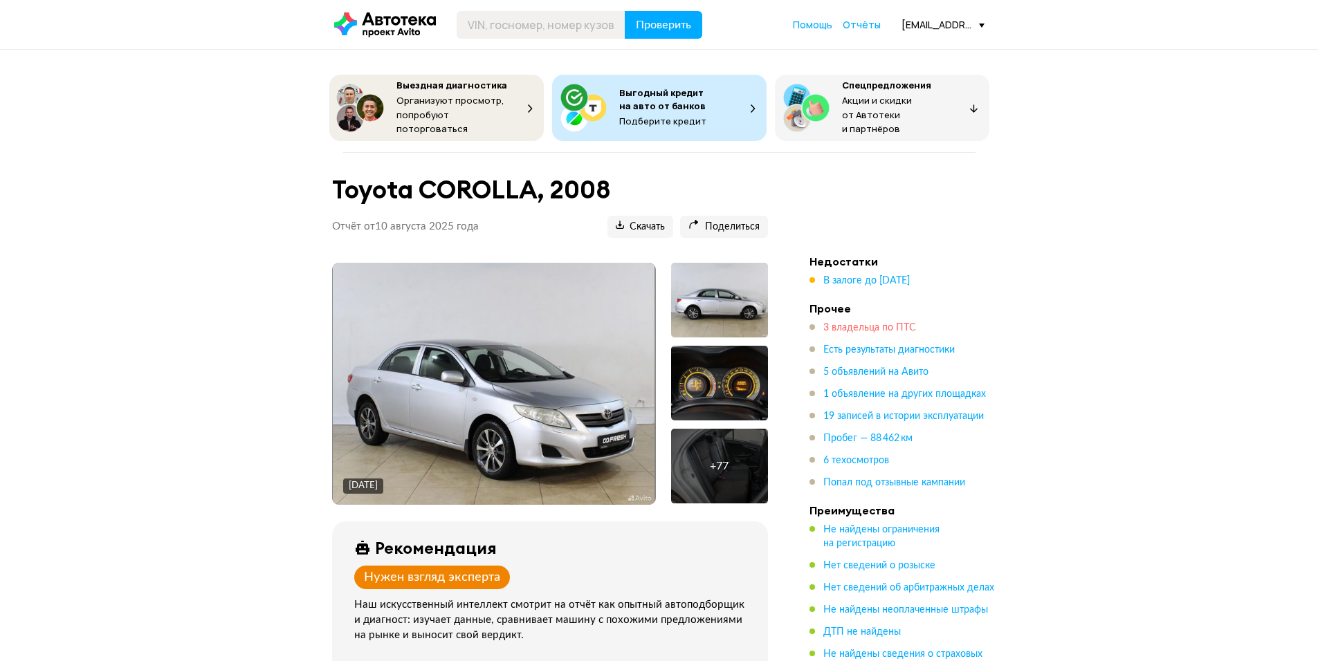
click at [879, 323] on span "3 владельца по ПТС" at bounding box center [869, 328] width 93 height 10
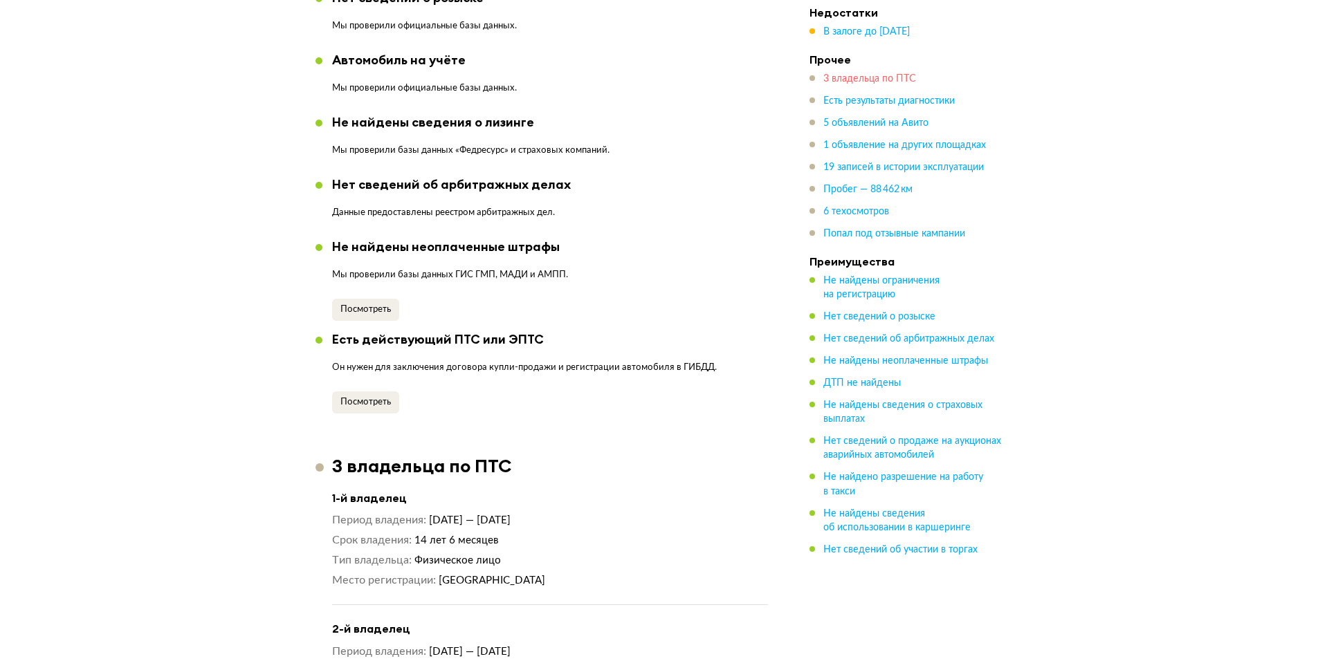
scroll to position [1664, 0]
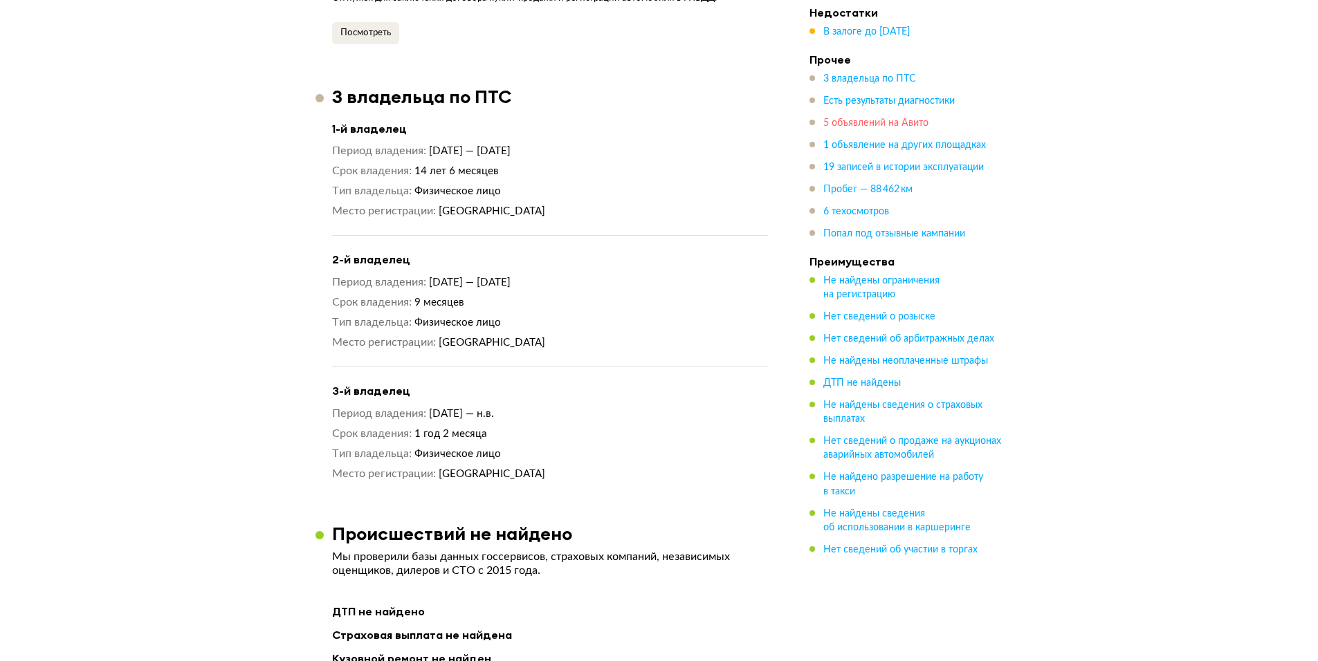
click at [866, 122] on span "5 объявлений на Авито" at bounding box center [875, 123] width 105 height 10
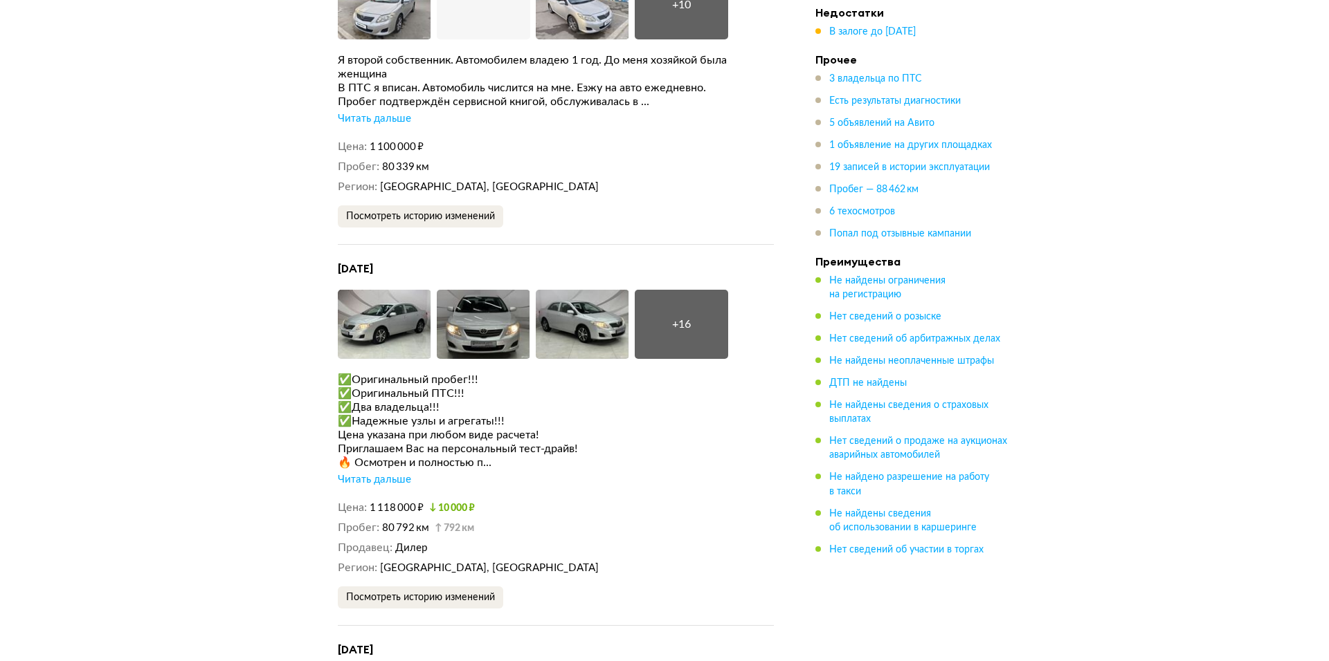
scroll to position [3777, 0]
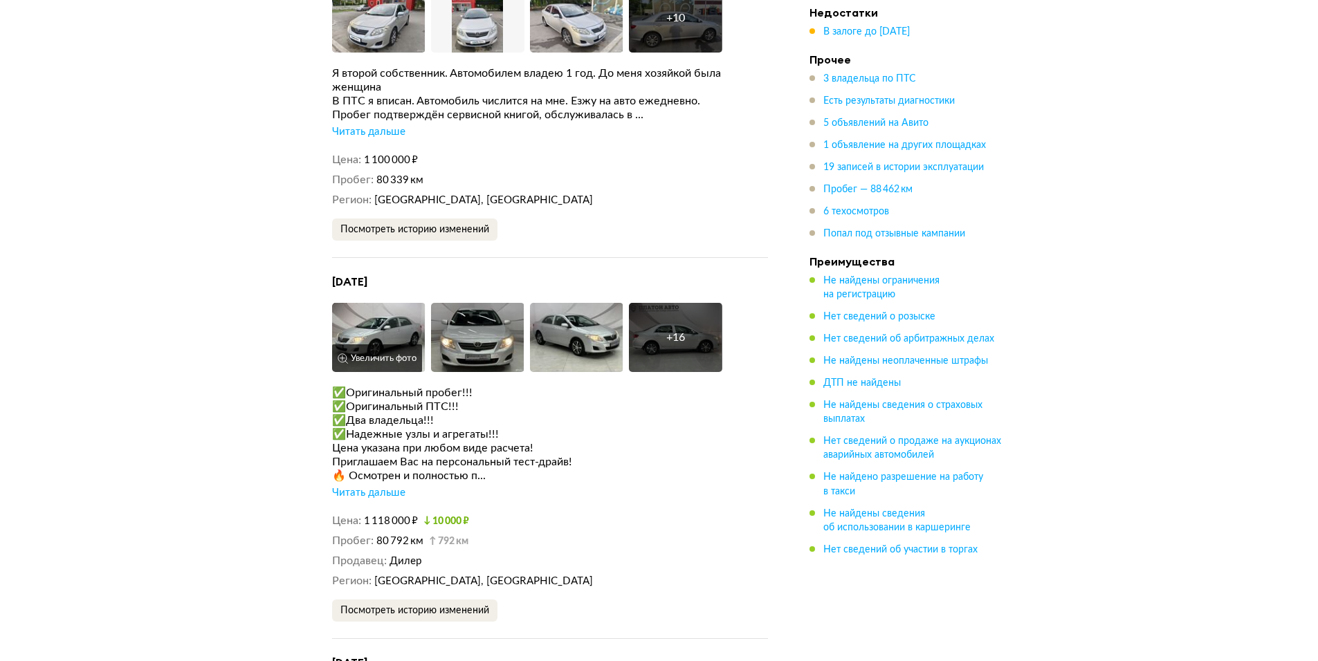
click at [400, 307] on img at bounding box center [378, 337] width 93 height 69
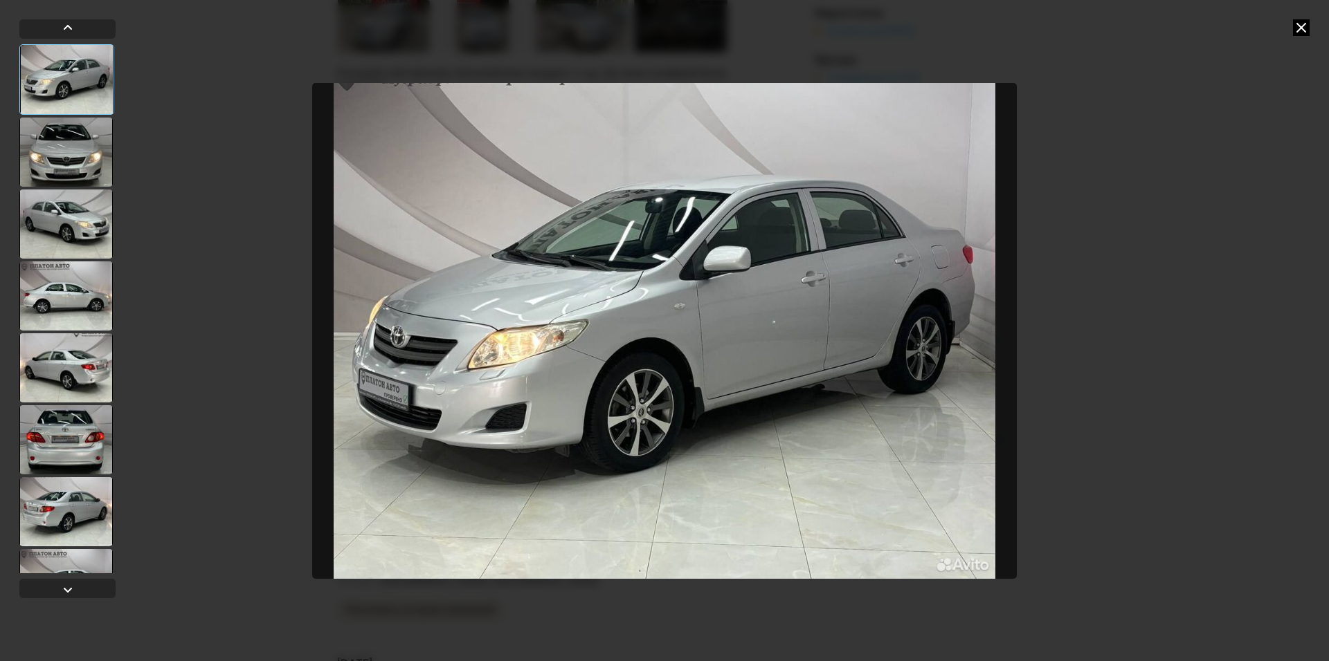
click at [100, 506] on div at bounding box center [65, 511] width 93 height 69
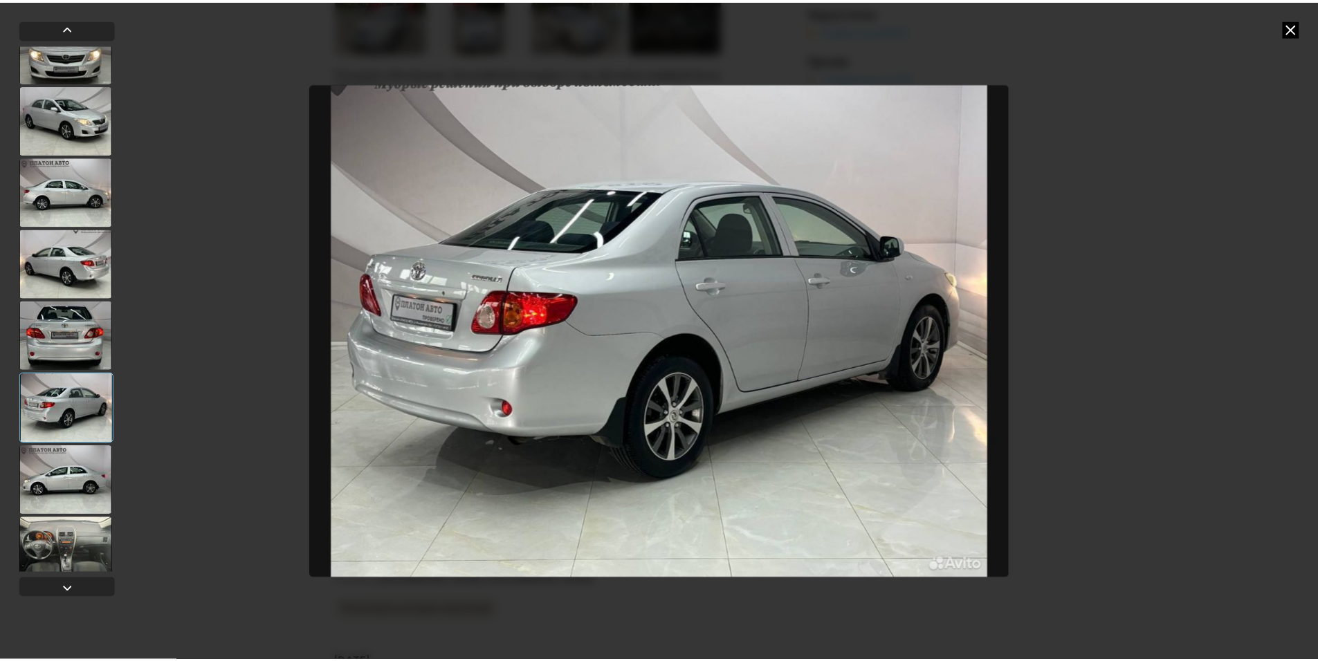
scroll to position [346, 0]
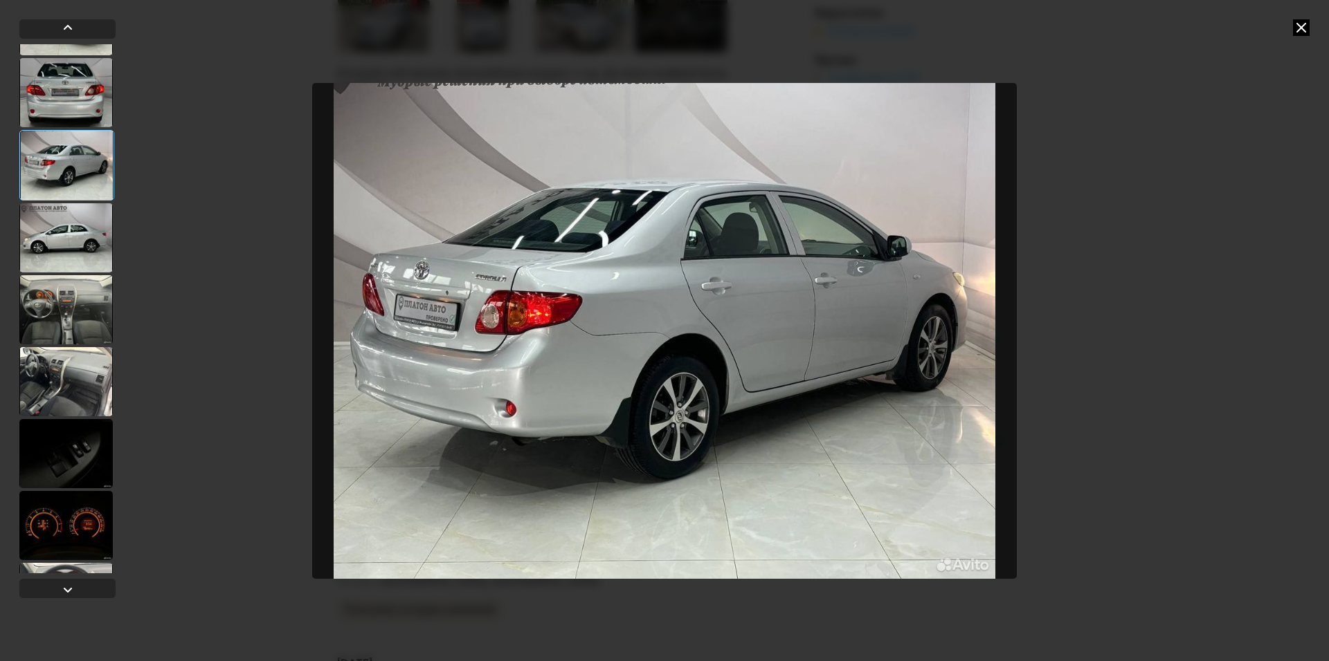
click at [69, 401] on div at bounding box center [65, 381] width 93 height 69
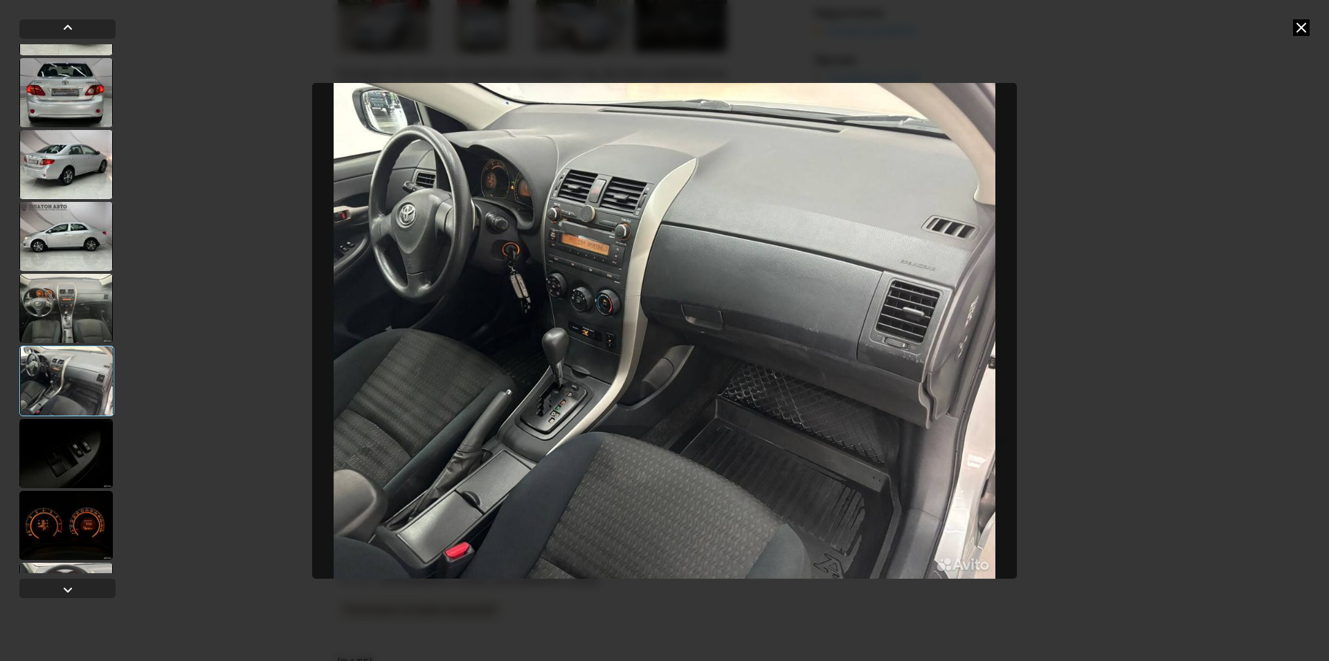
click at [1300, 32] on icon at bounding box center [1301, 27] width 17 height 17
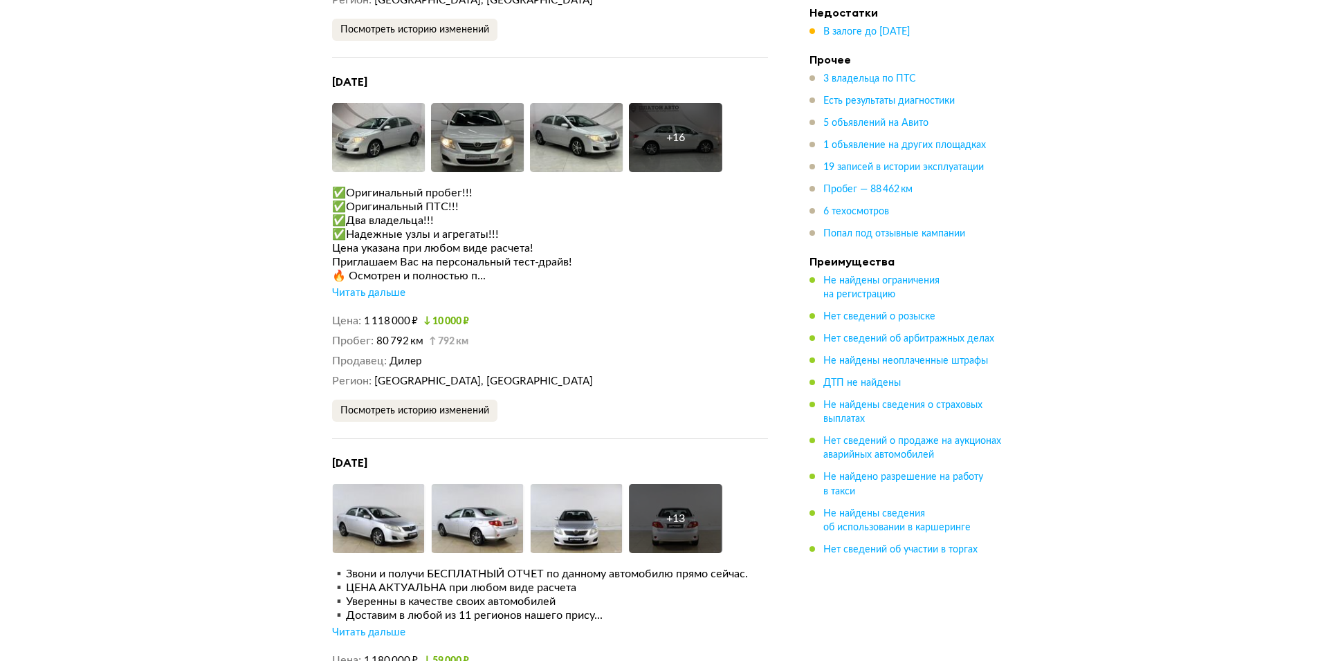
scroll to position [3984, 0]
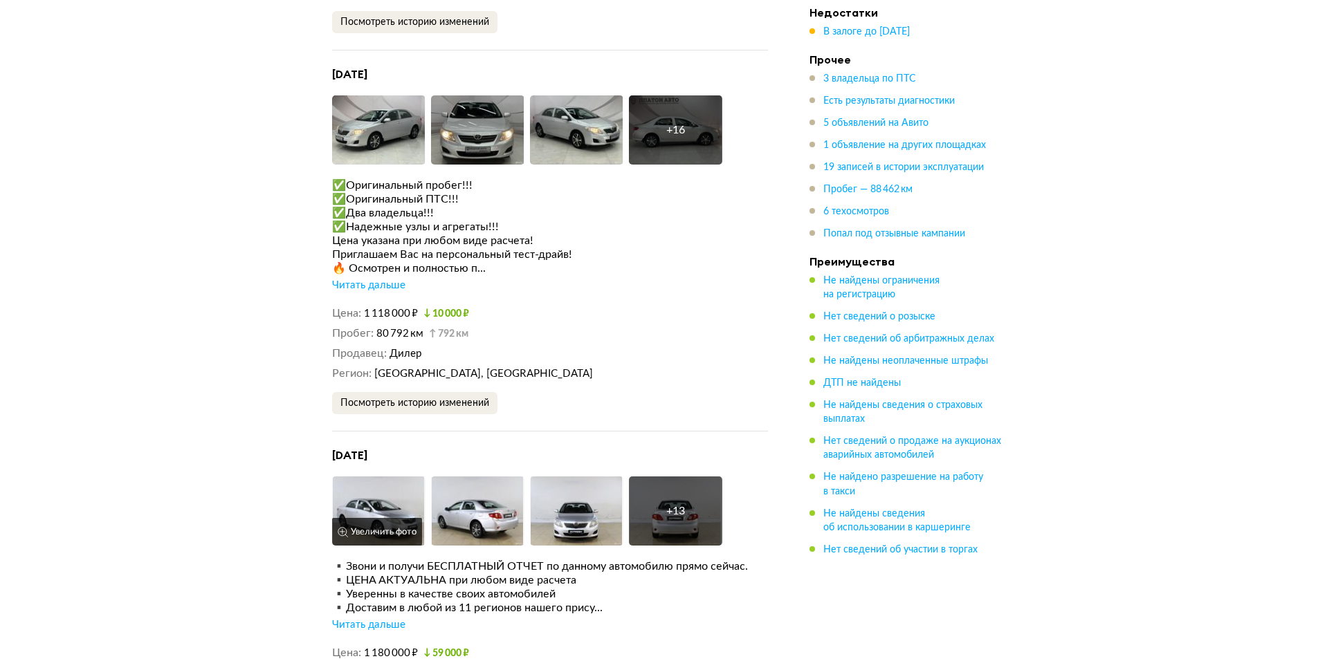
click at [387, 477] on img at bounding box center [378, 511] width 93 height 69
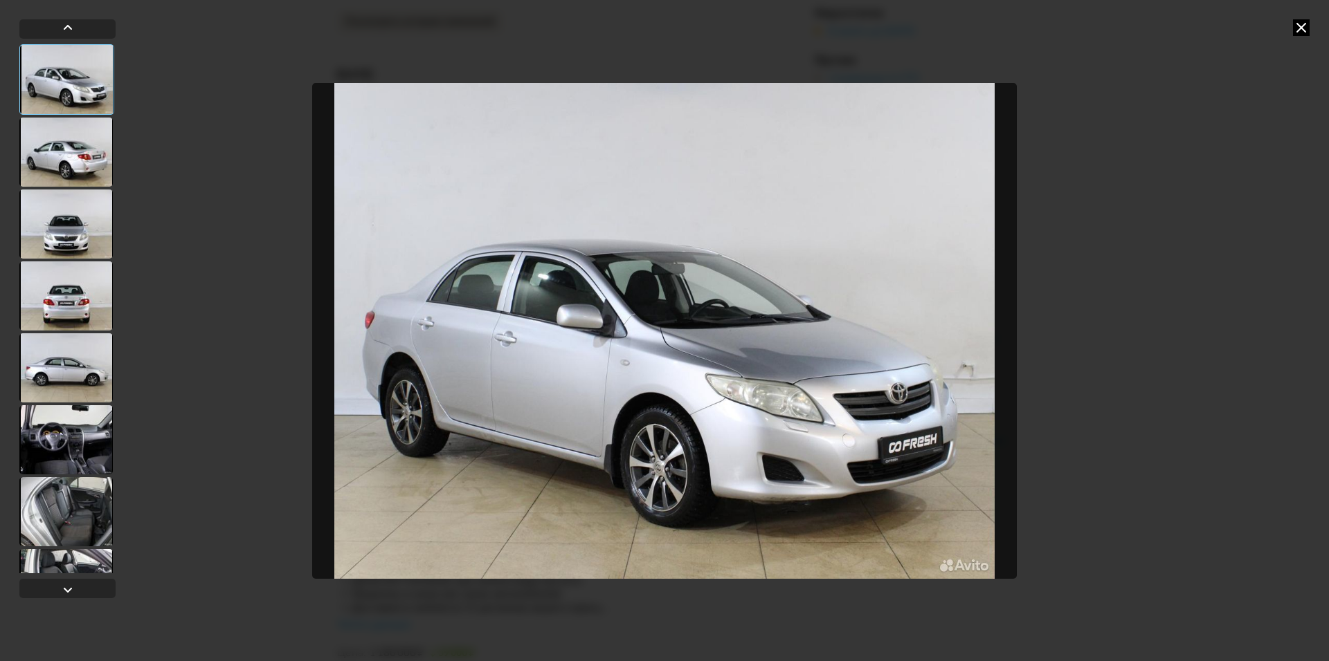
click at [149, 400] on div at bounding box center [664, 330] width 1329 height 661
click at [86, 406] on div at bounding box center [65, 439] width 93 height 69
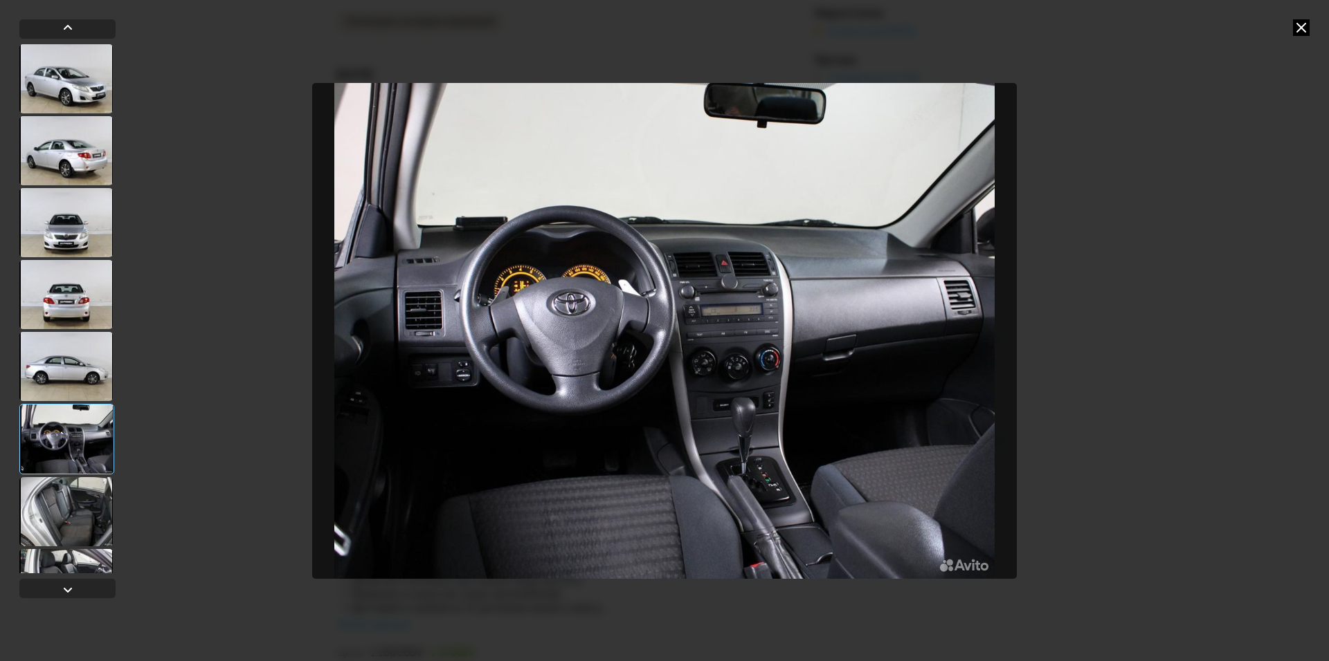
click at [72, 435] on div at bounding box center [66, 439] width 95 height 71
click at [1302, 31] on icon at bounding box center [1301, 27] width 17 height 17
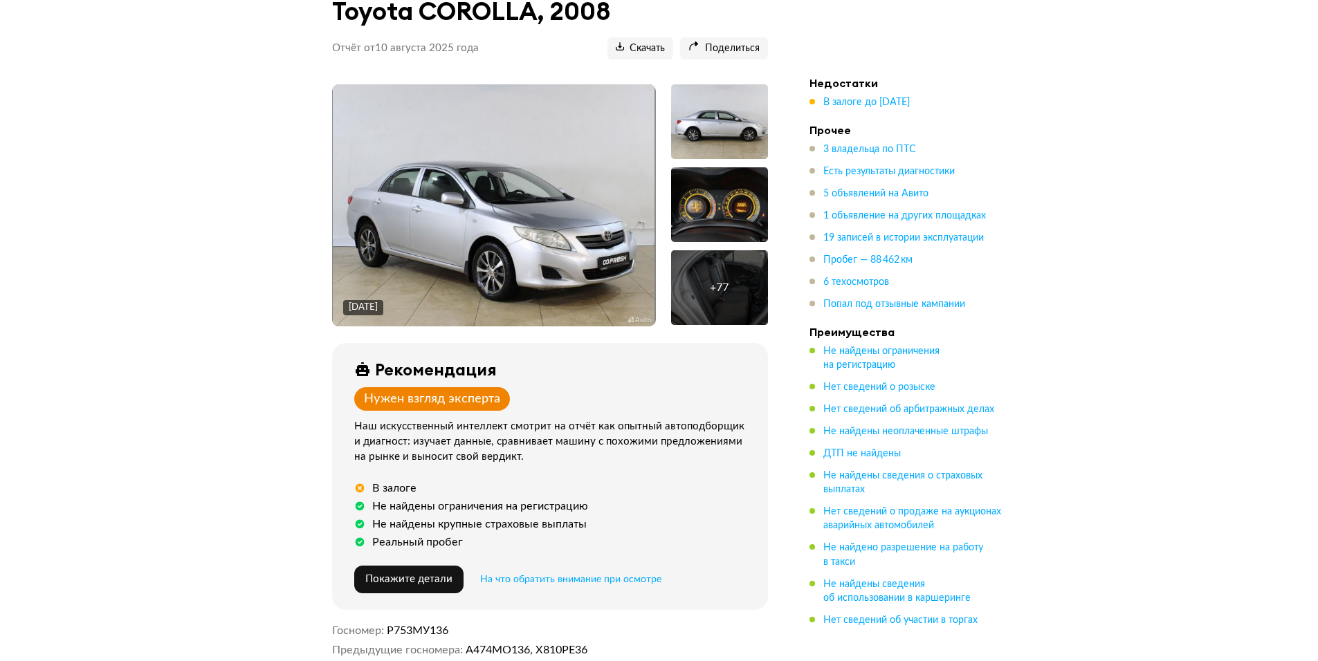
scroll to position [0, 0]
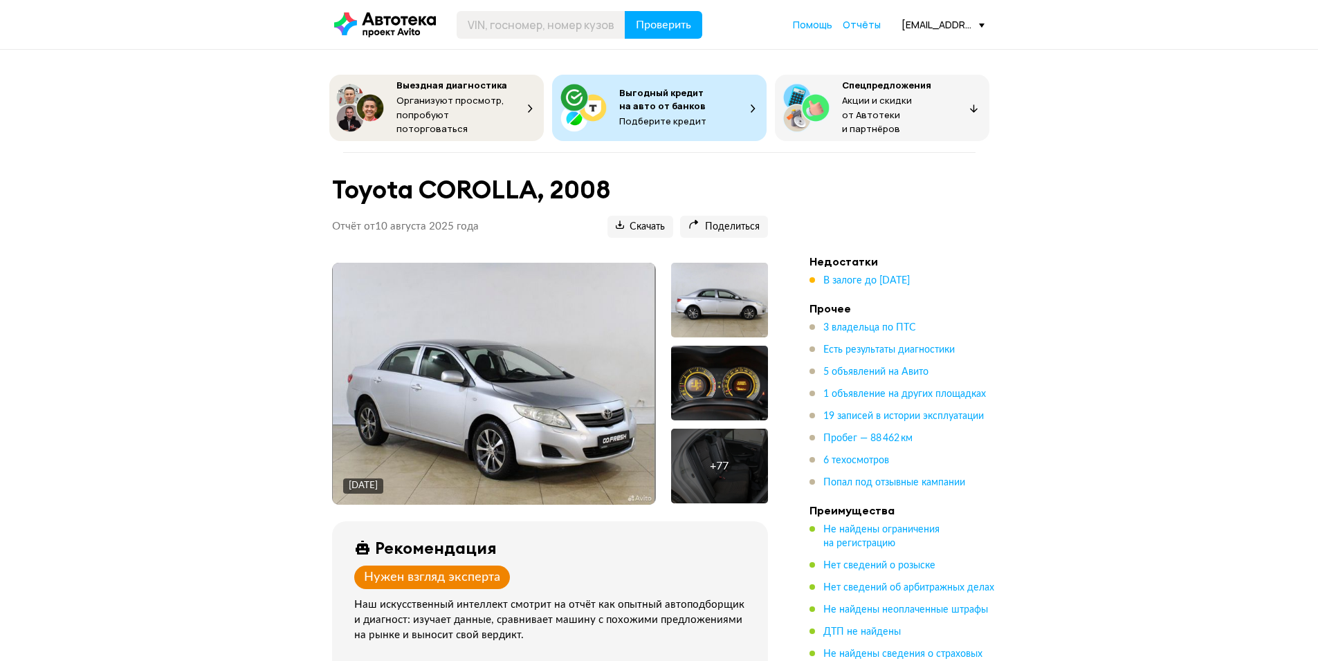
drag, startPoint x: 556, startPoint y: 376, endPoint x: 509, endPoint y: 215, distance: 167.3
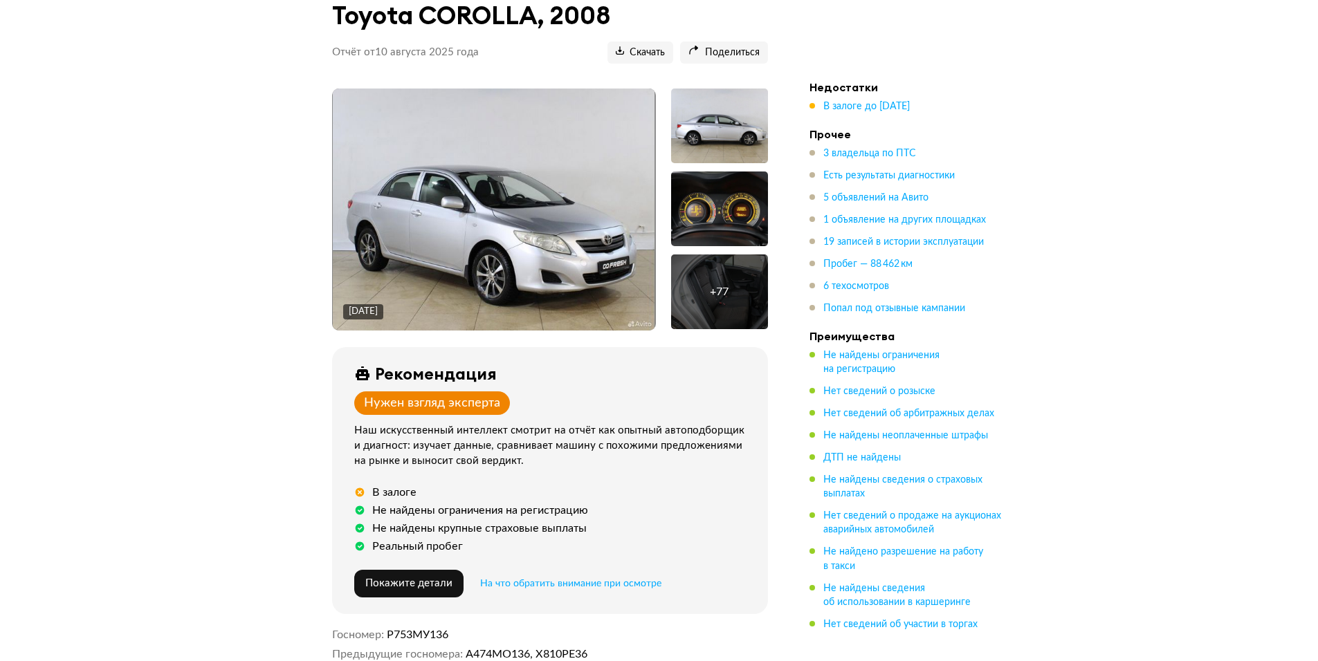
scroll to position [484, 0]
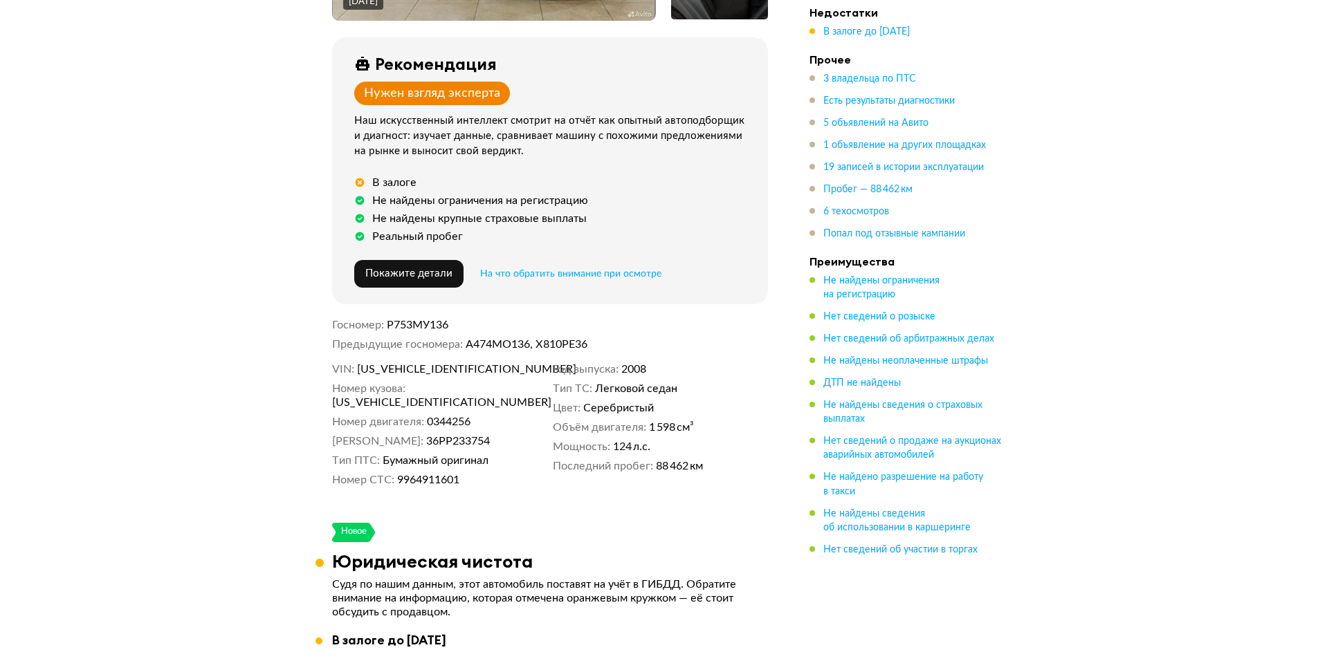
click at [409, 365] on span "[US_VEHICLE_IDENTIFICATION_NUMBER]" at bounding box center [436, 370] width 159 height 14
copy span "[US_VEHICLE_IDENTIFICATION_NUMBER]"
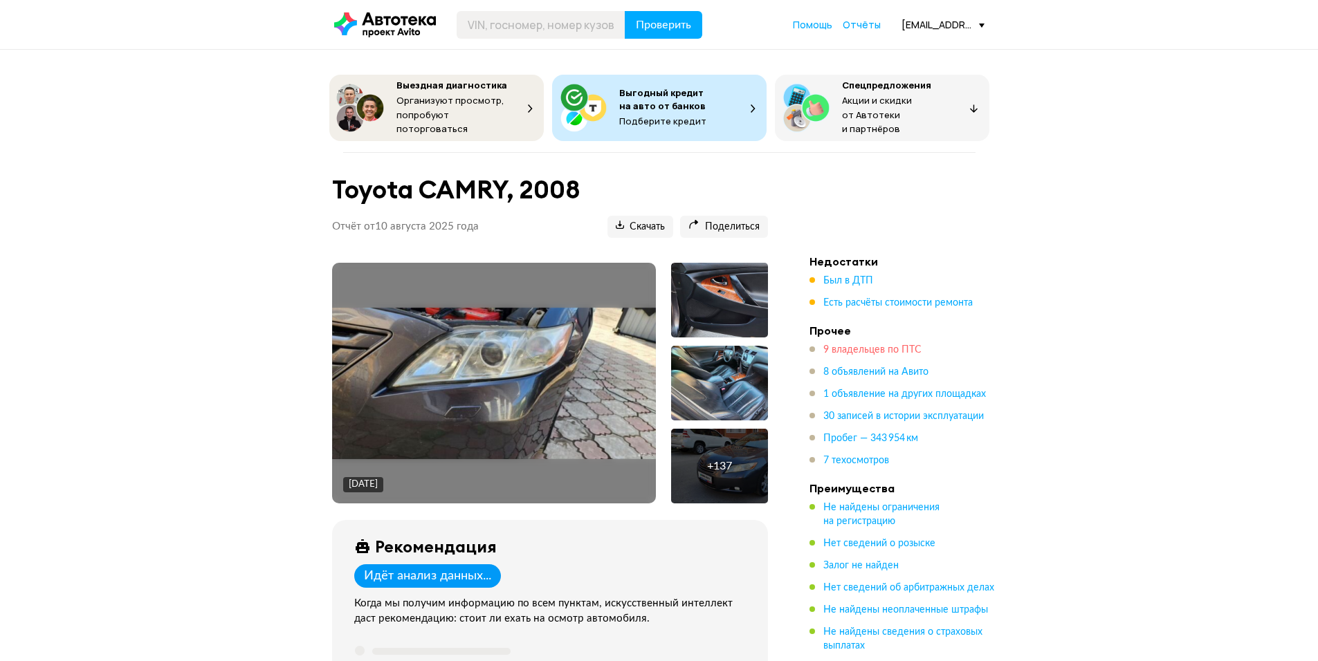
click at [855, 345] on span "9 владельцев по ПТС" at bounding box center [872, 350] width 98 height 10
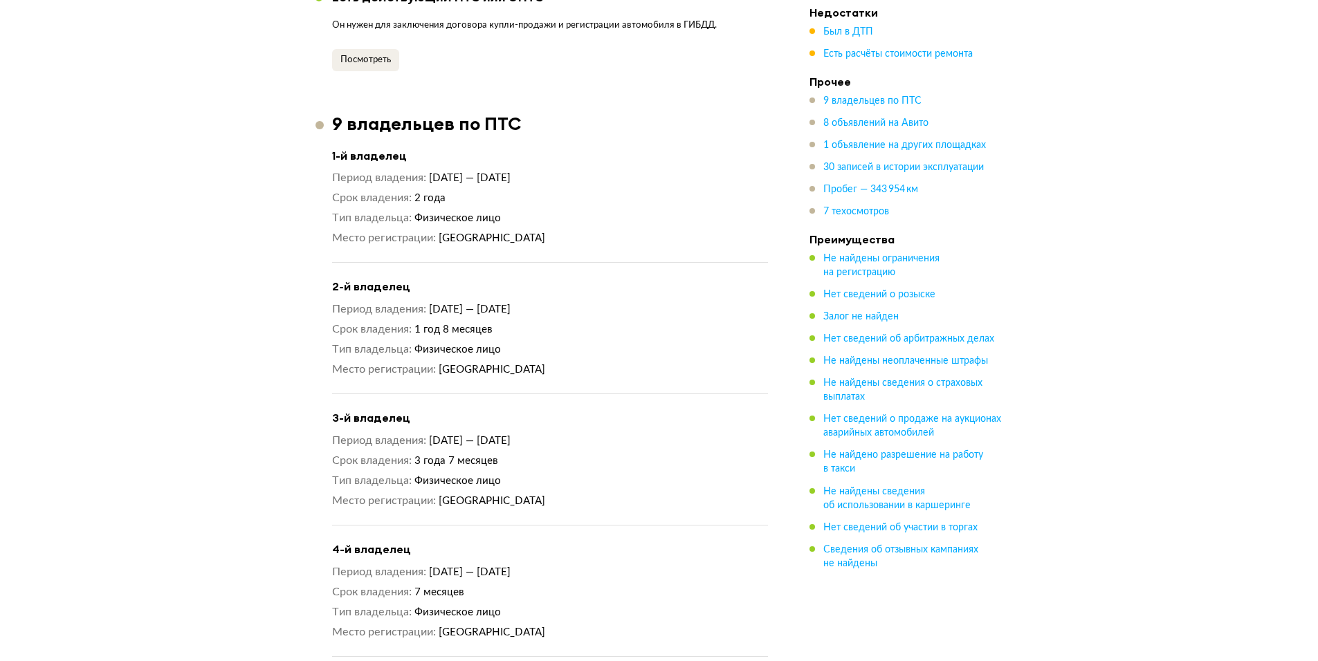
scroll to position [1603, 0]
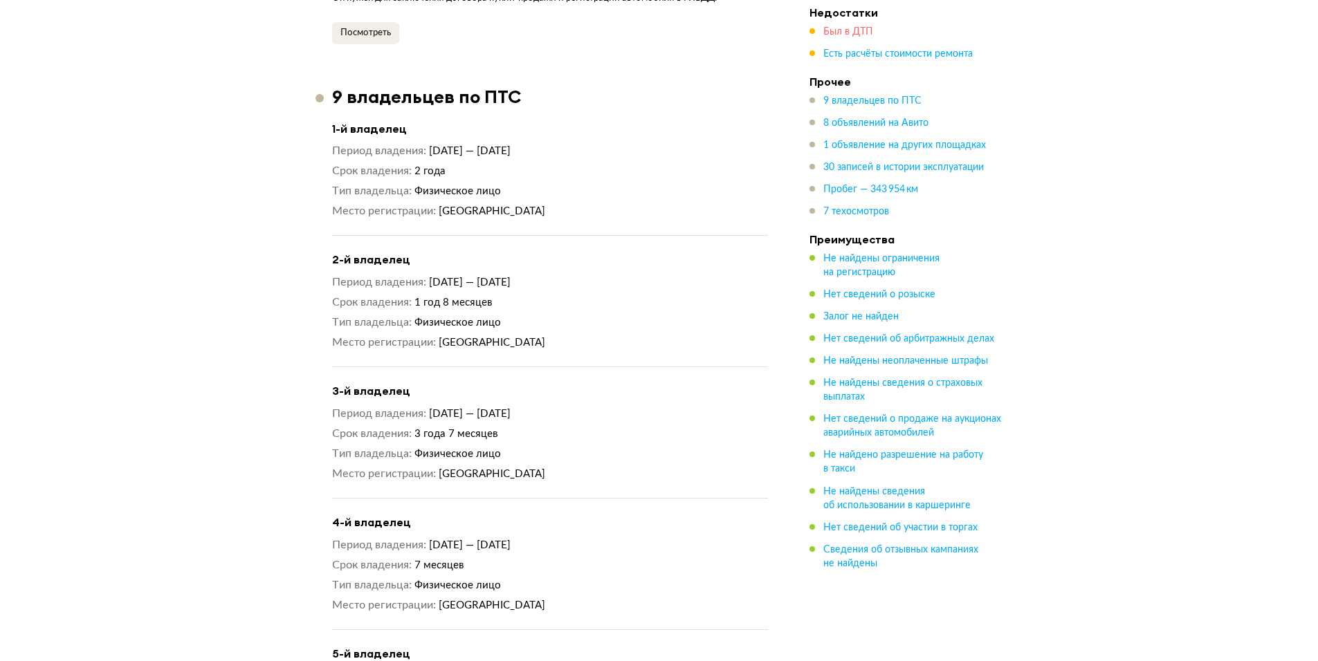
click at [855, 34] on span "Был в ДТП" at bounding box center [848, 32] width 50 height 10
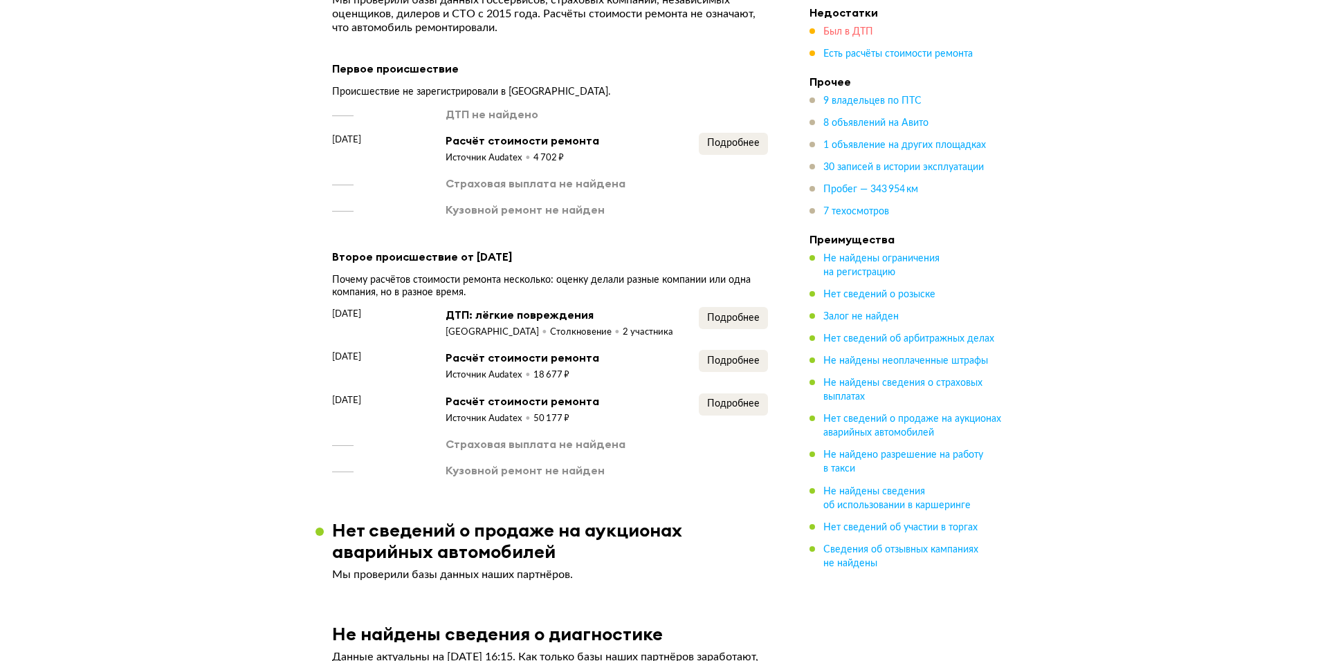
scroll to position [3146, 0]
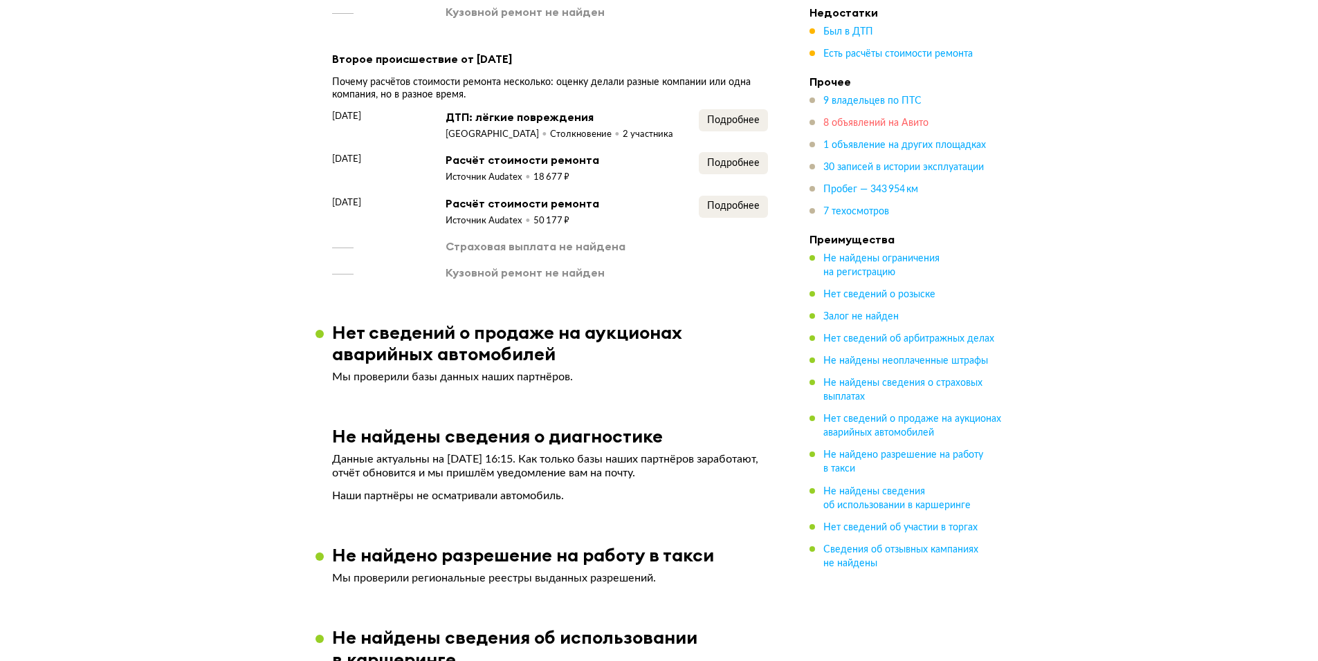
click at [864, 119] on span "8 объявлений на Авито" at bounding box center [875, 123] width 105 height 10
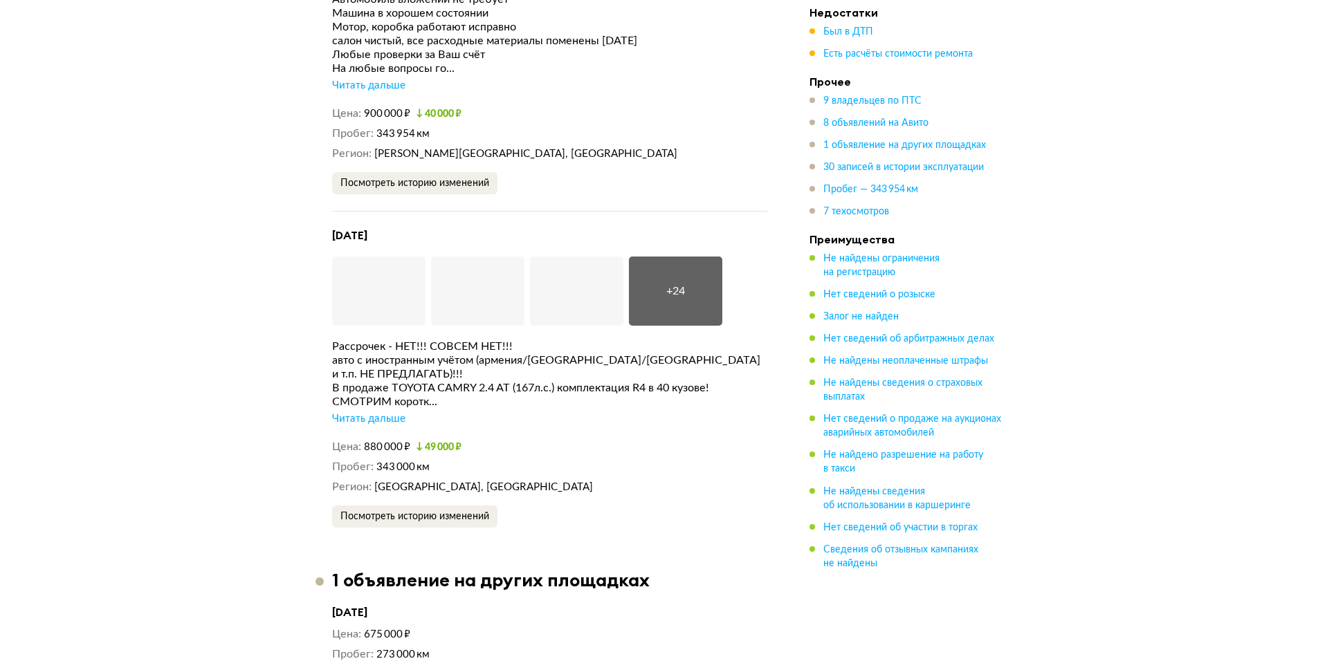
scroll to position [6069, 0]
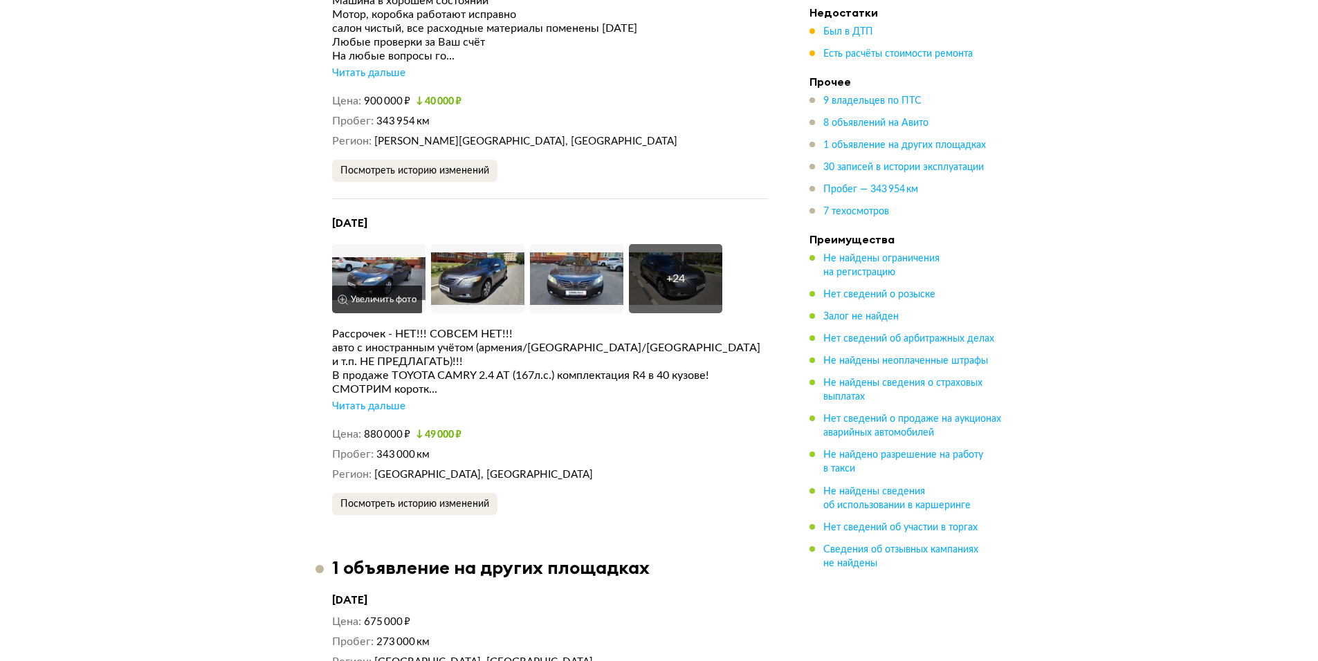
click at [378, 244] on img at bounding box center [378, 278] width 93 height 69
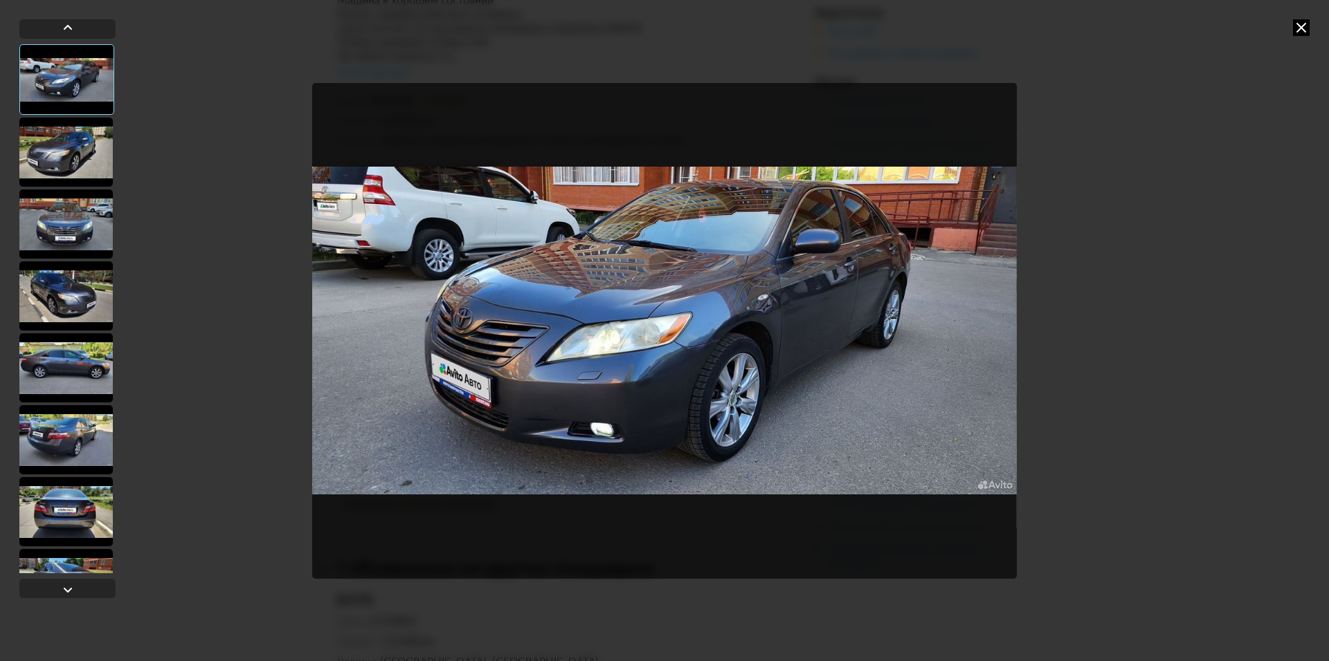
click at [52, 277] on div at bounding box center [65, 296] width 93 height 69
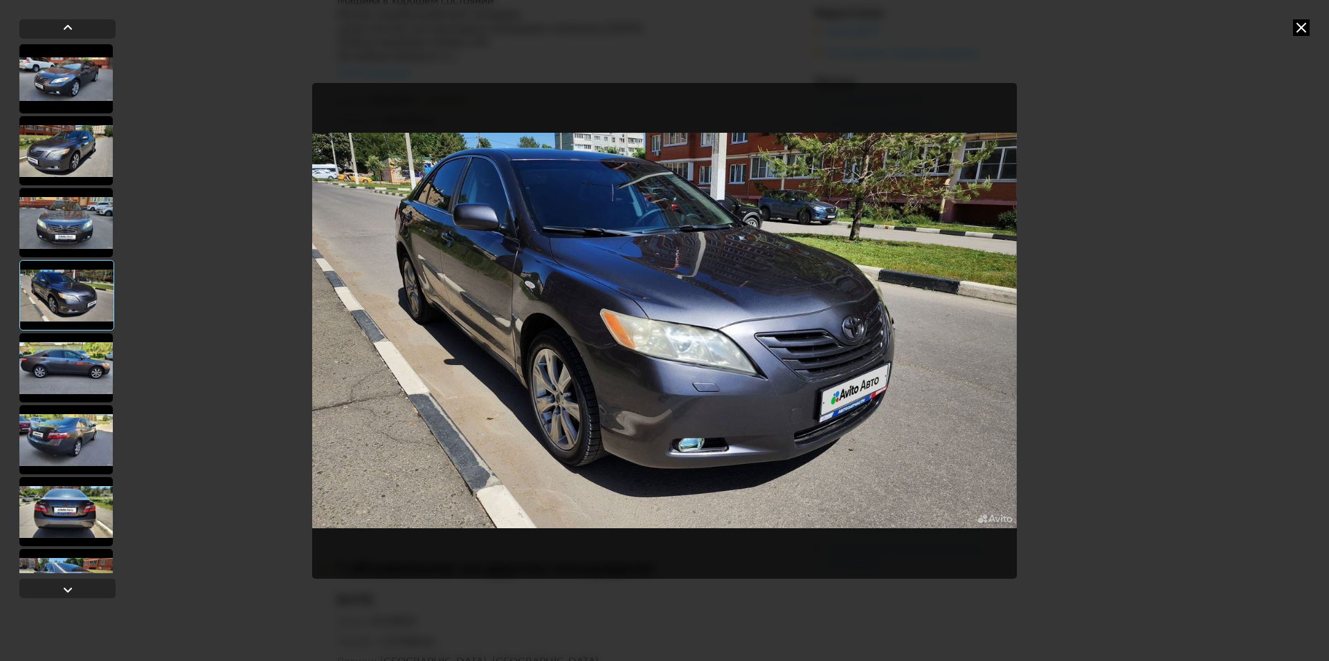
click at [72, 382] on div at bounding box center [65, 368] width 93 height 69
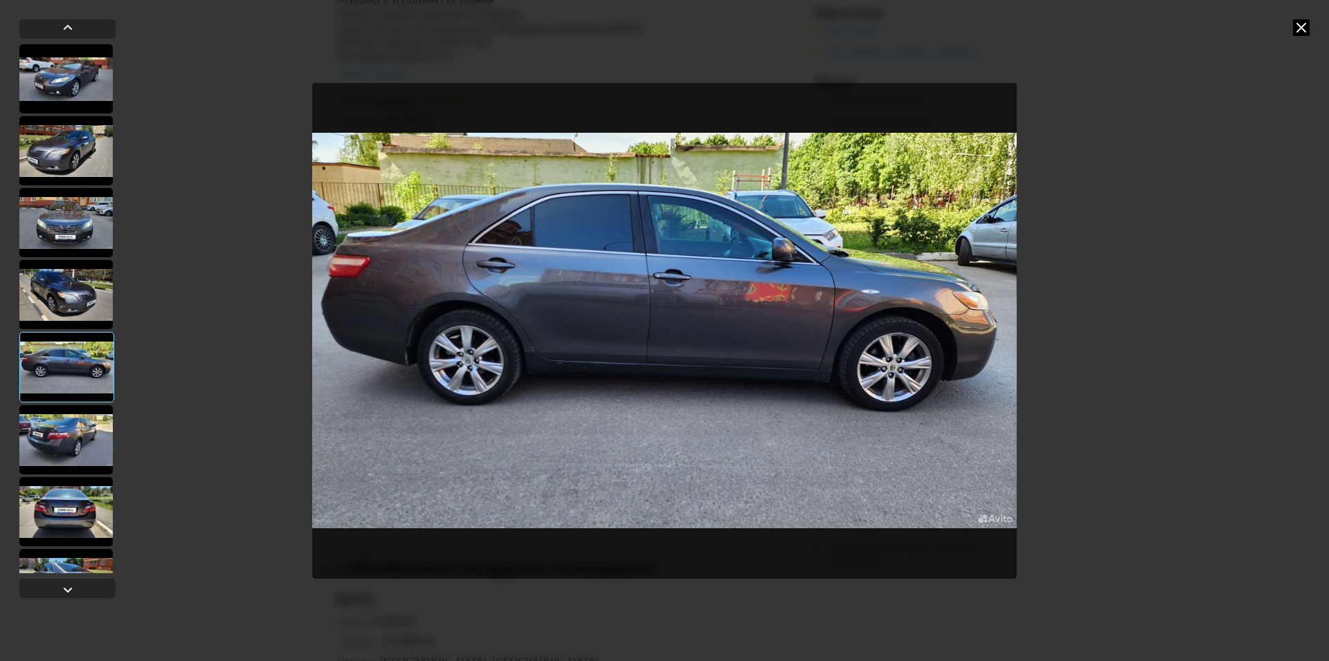
click at [90, 486] on div at bounding box center [65, 511] width 93 height 69
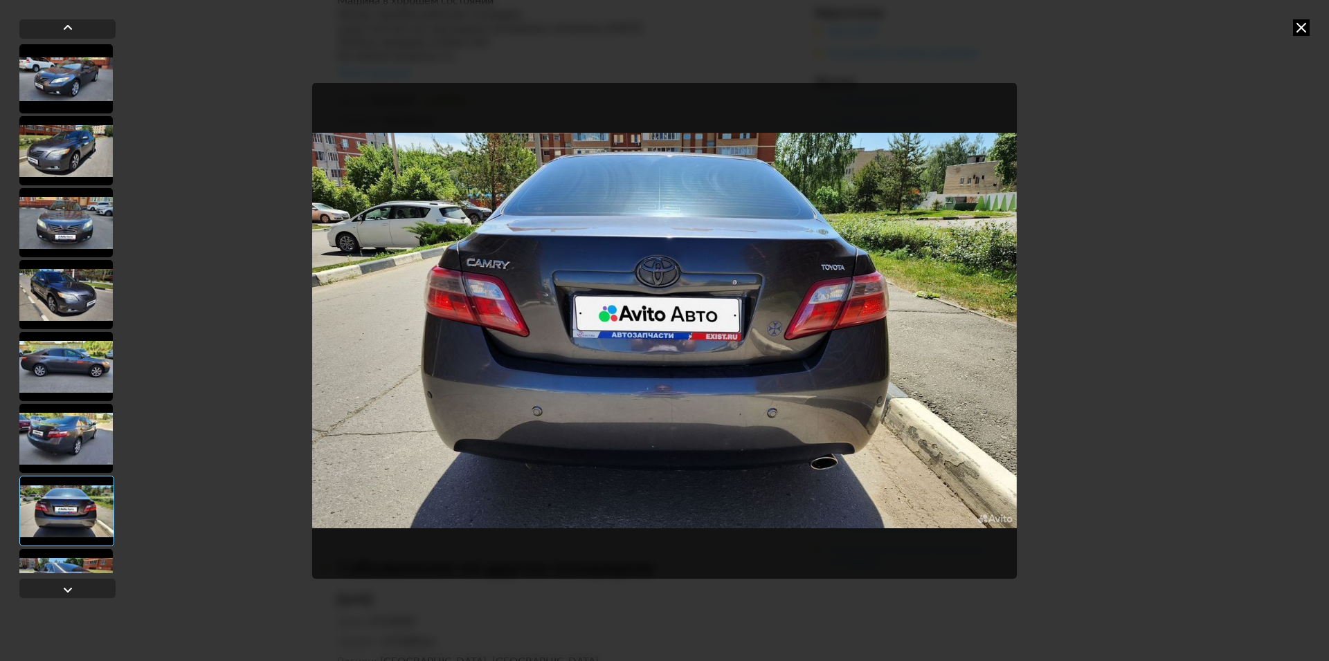
click at [1305, 26] on icon at bounding box center [1301, 27] width 17 height 17
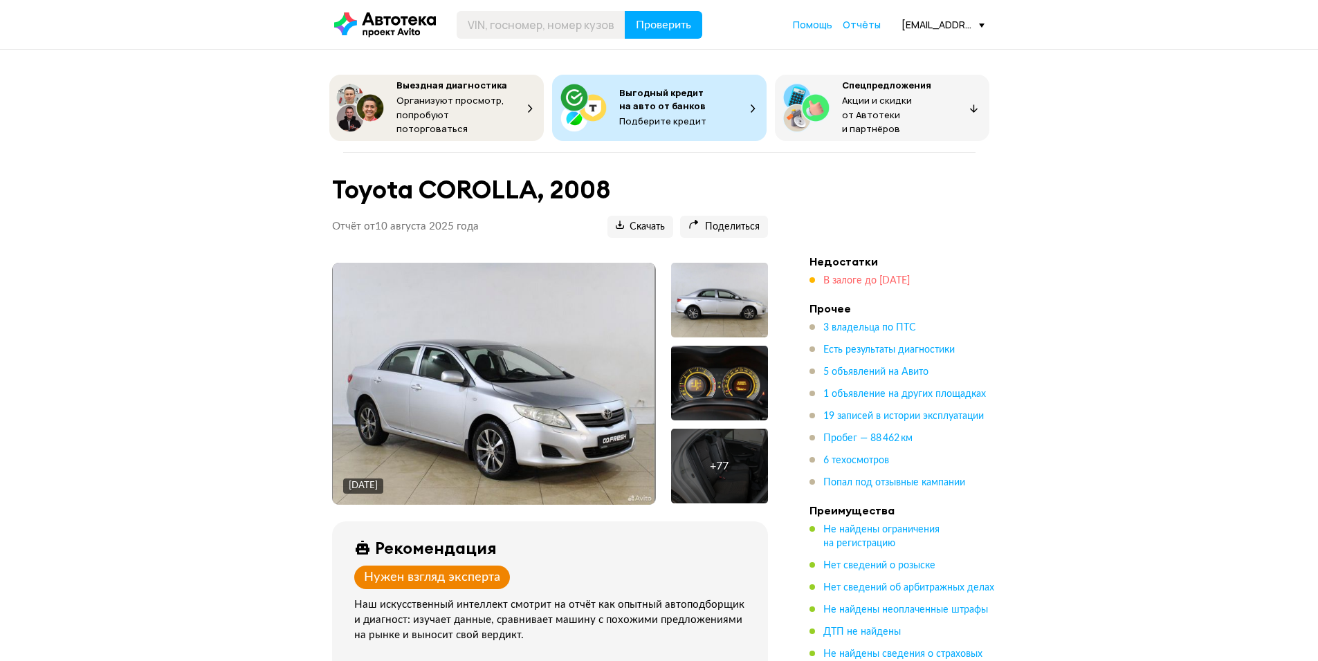
click at [910, 276] on span "В залоге до 16 июня 2031 года" at bounding box center [866, 281] width 86 height 10
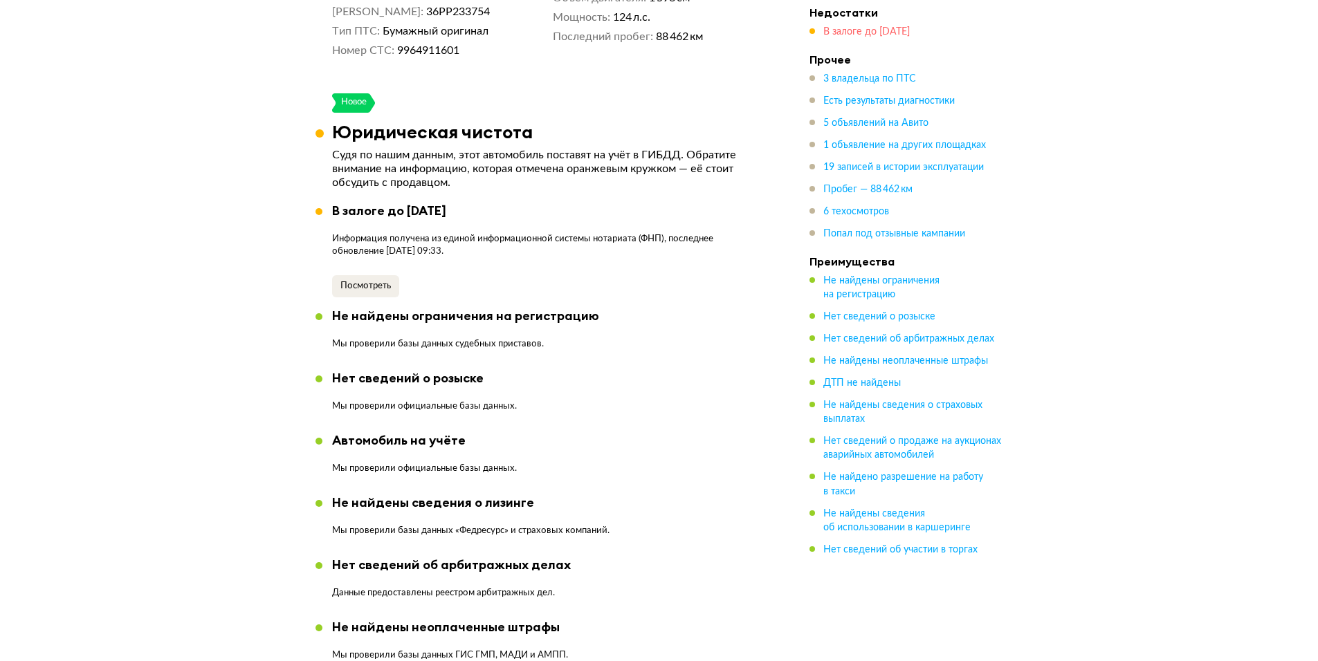
scroll to position [922, 0]
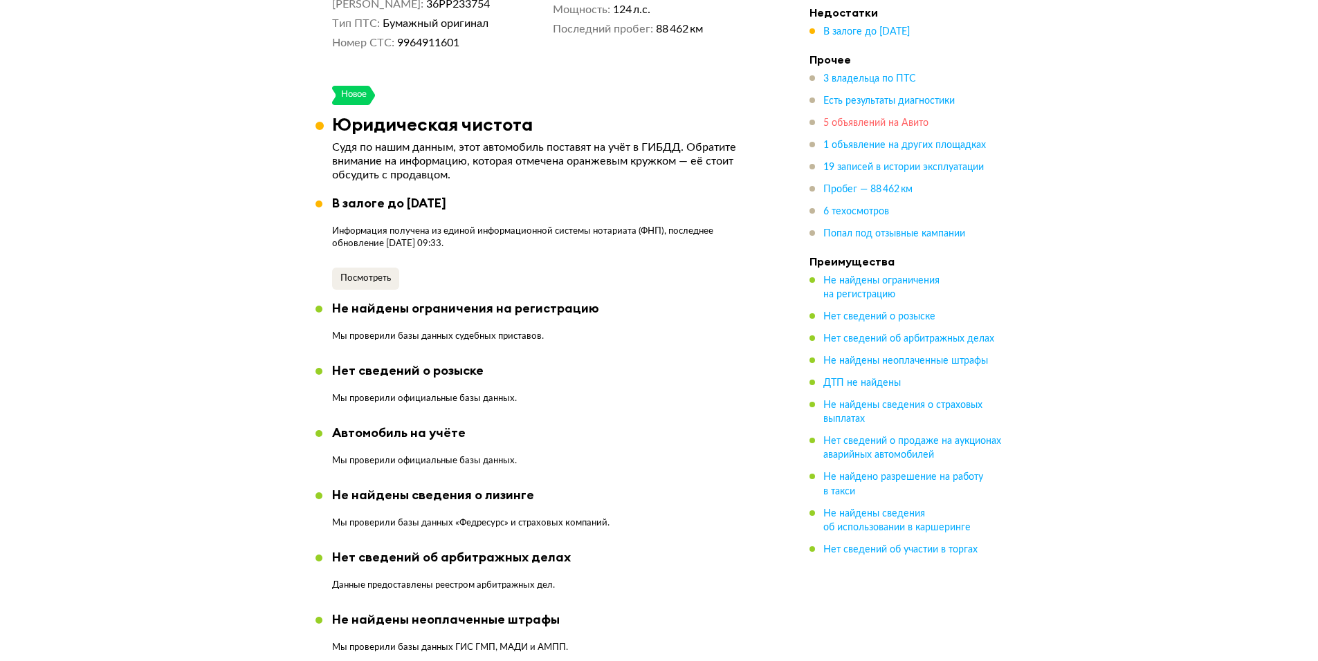
click at [863, 128] on span "5 объявлений на Авито" at bounding box center [875, 123] width 105 height 10
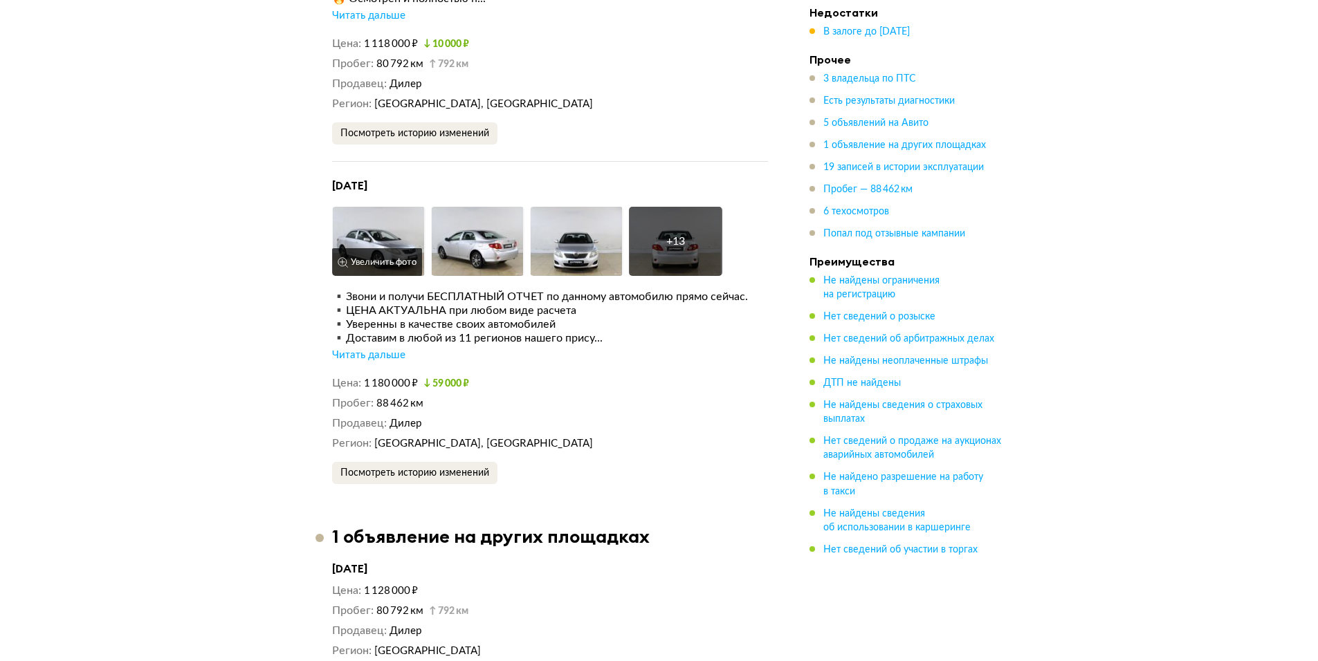
scroll to position [4261, 0]
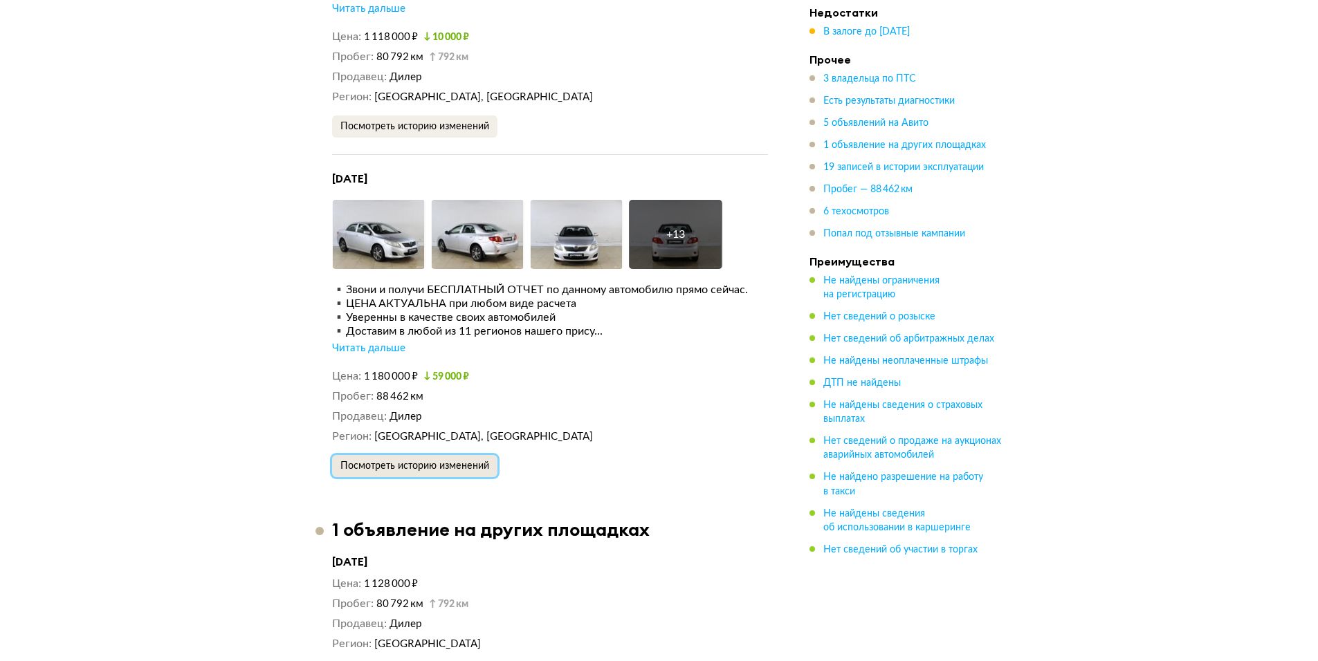
click at [403, 455] on button "Посмотреть историю изменений" at bounding box center [414, 466] width 165 height 22
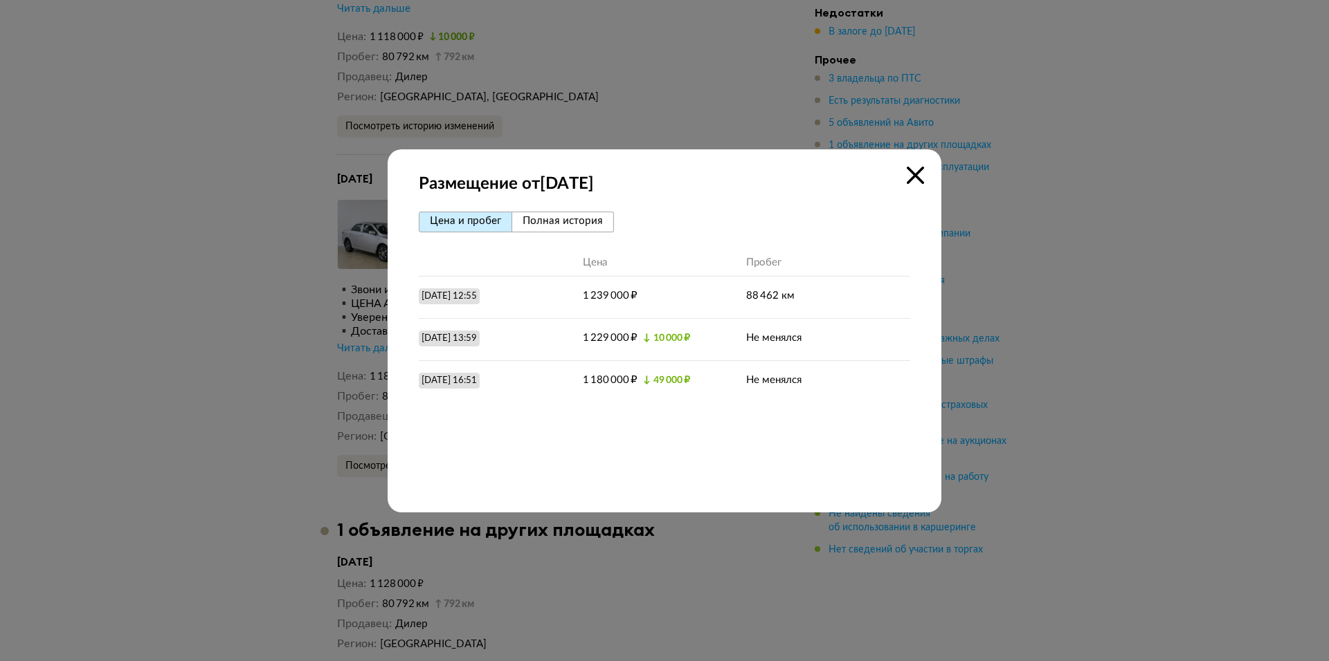
click at [1068, 312] on div at bounding box center [664, 330] width 1329 height 661
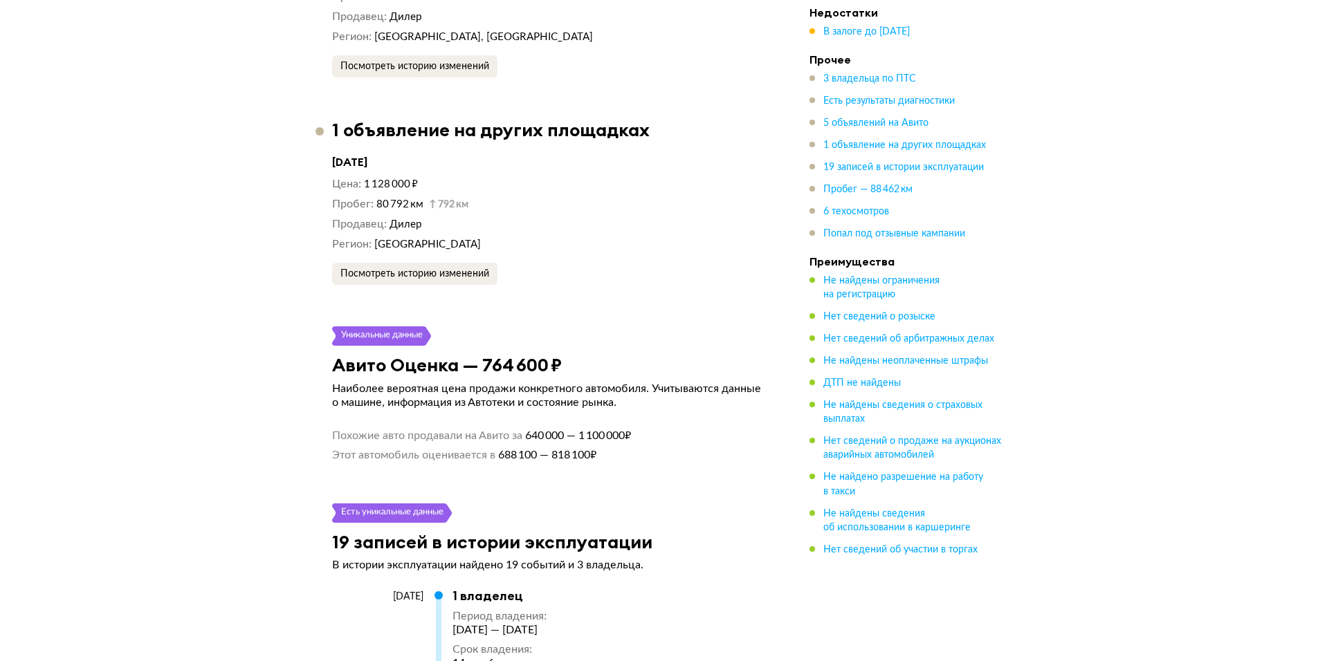
scroll to position [4676, 0]
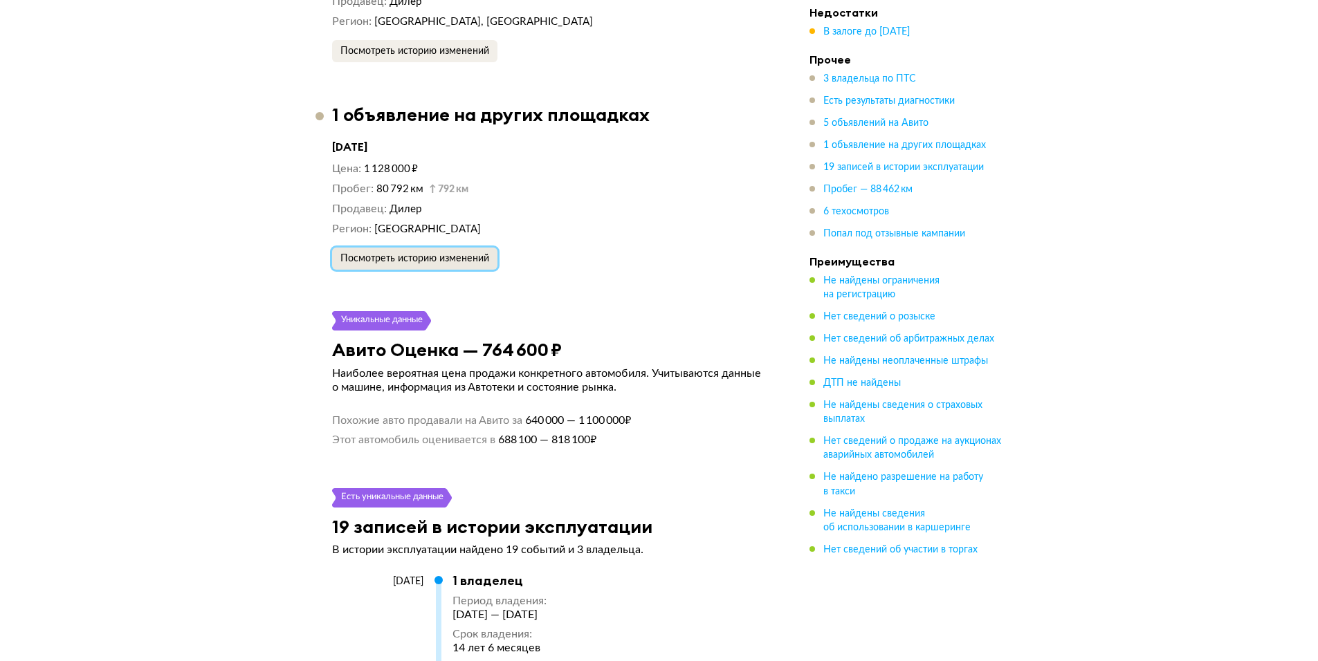
click at [414, 248] on button "Посмотреть историю изменений" at bounding box center [414, 259] width 165 height 22
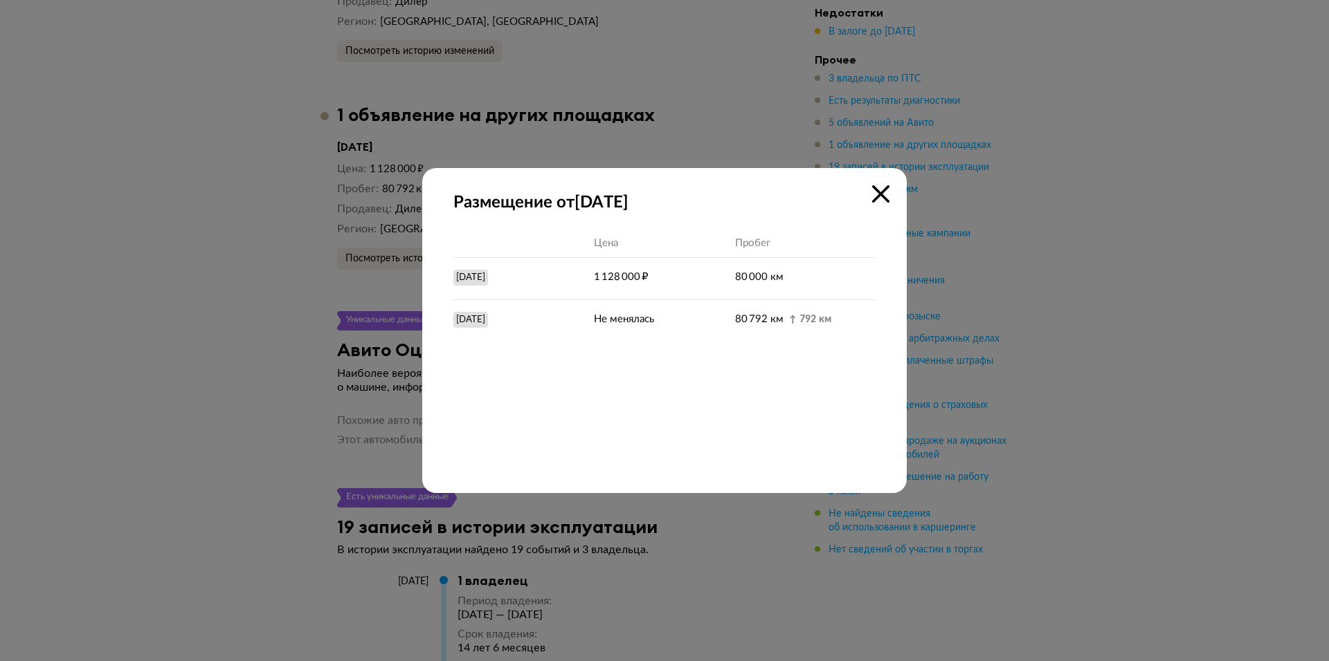
click at [1025, 280] on div at bounding box center [664, 330] width 1329 height 661
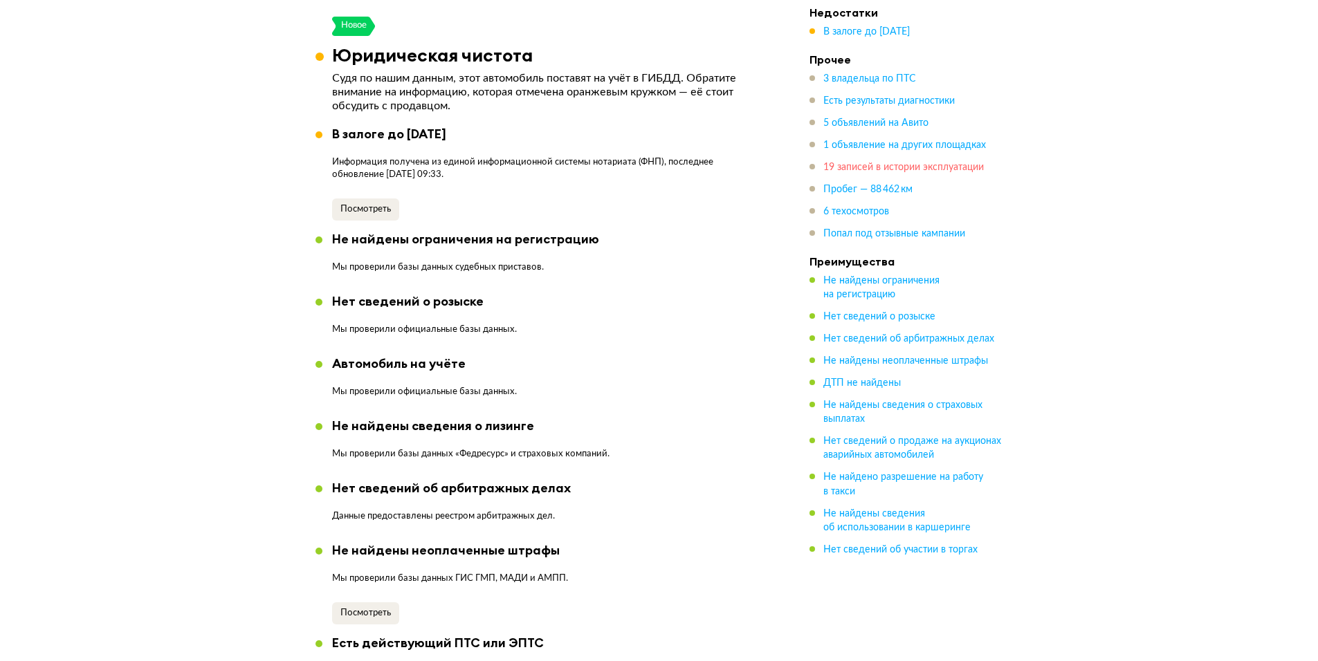
scroll to position [0, 0]
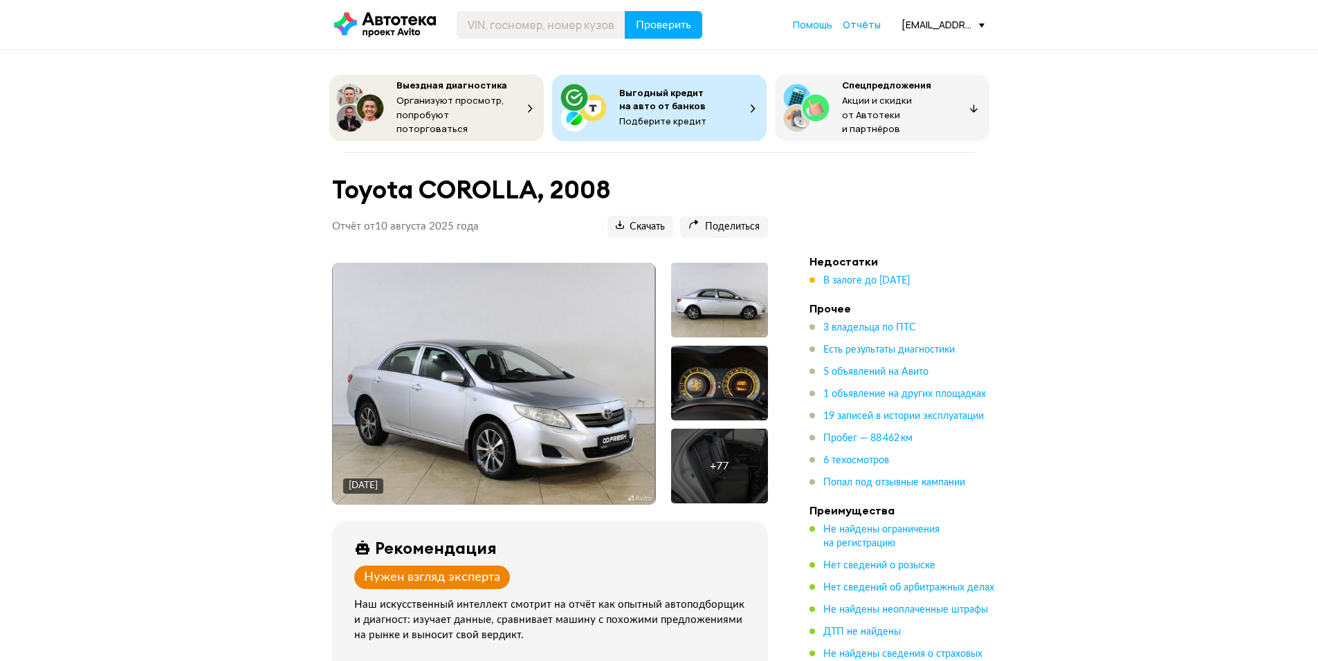
drag, startPoint x: 1111, startPoint y: 490, endPoint x: 929, endPoint y: 156, distance: 380.9
